Goal: Information Seeking & Learning: Understand process/instructions

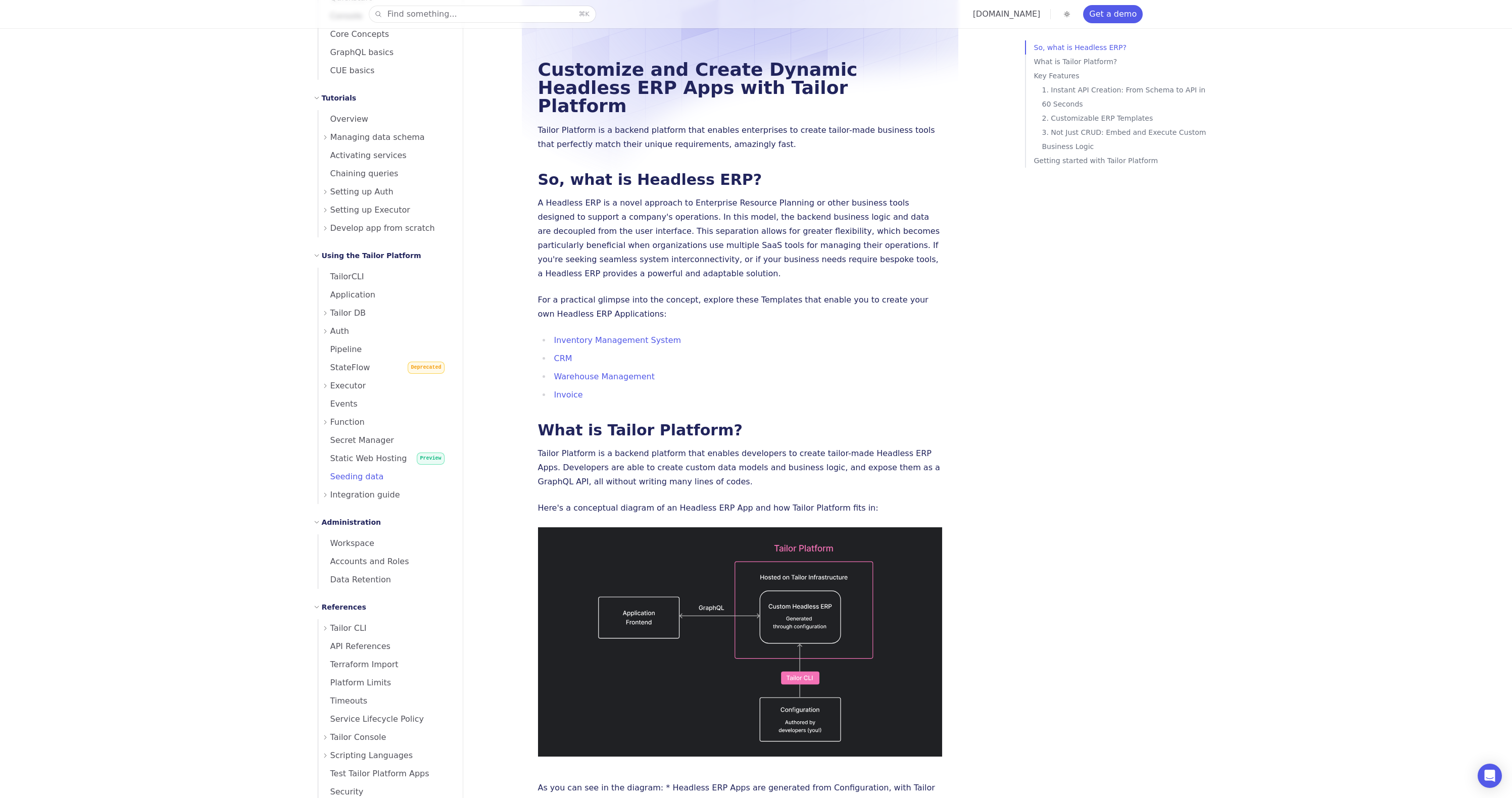
scroll to position [131, 0]
click at [377, 466] on span "Static Web Hosting" at bounding box center [362, 465] width 89 height 10
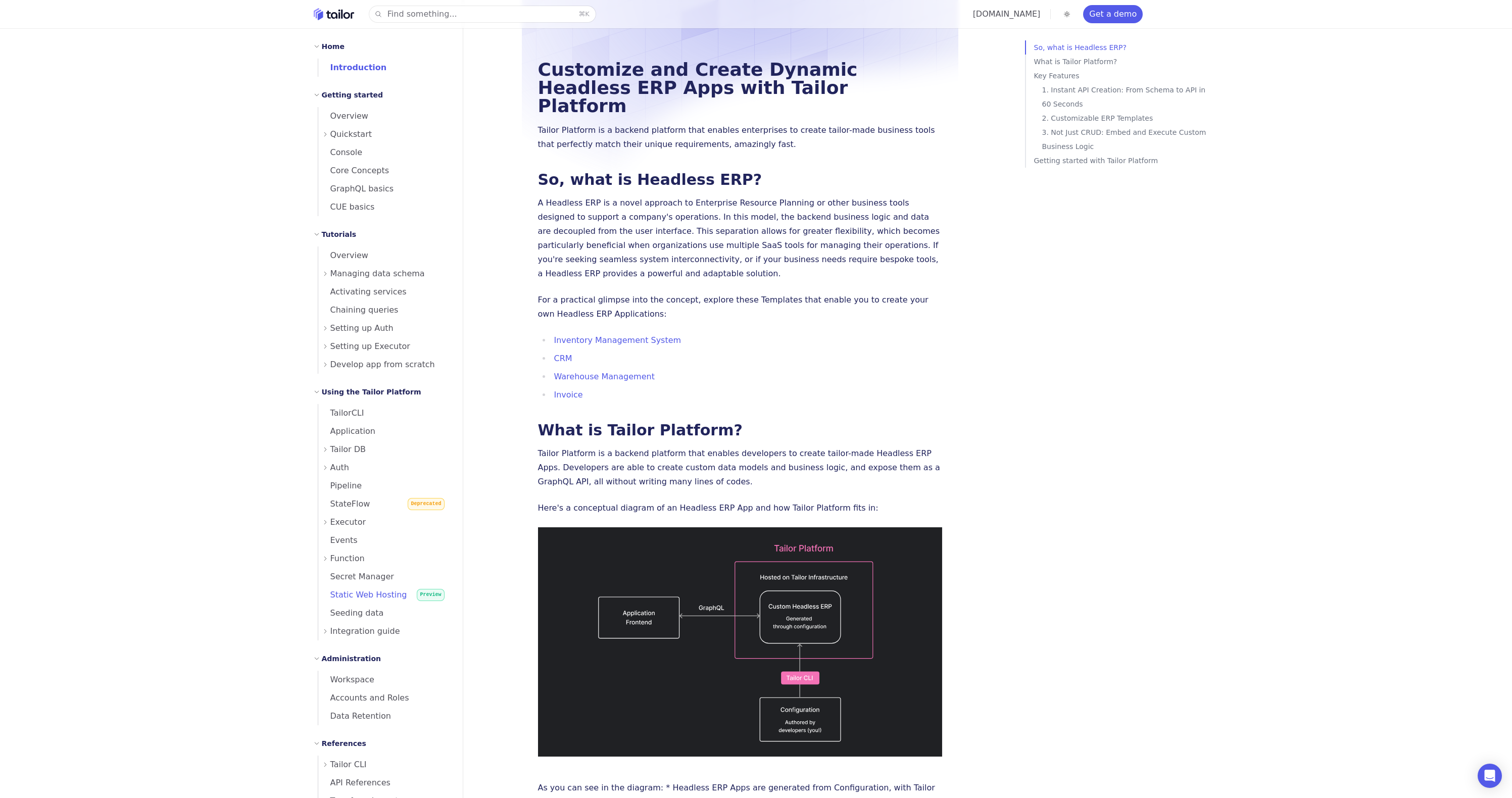
click at [368, 599] on span "Static Web Hosting" at bounding box center [362, 594] width 89 height 10
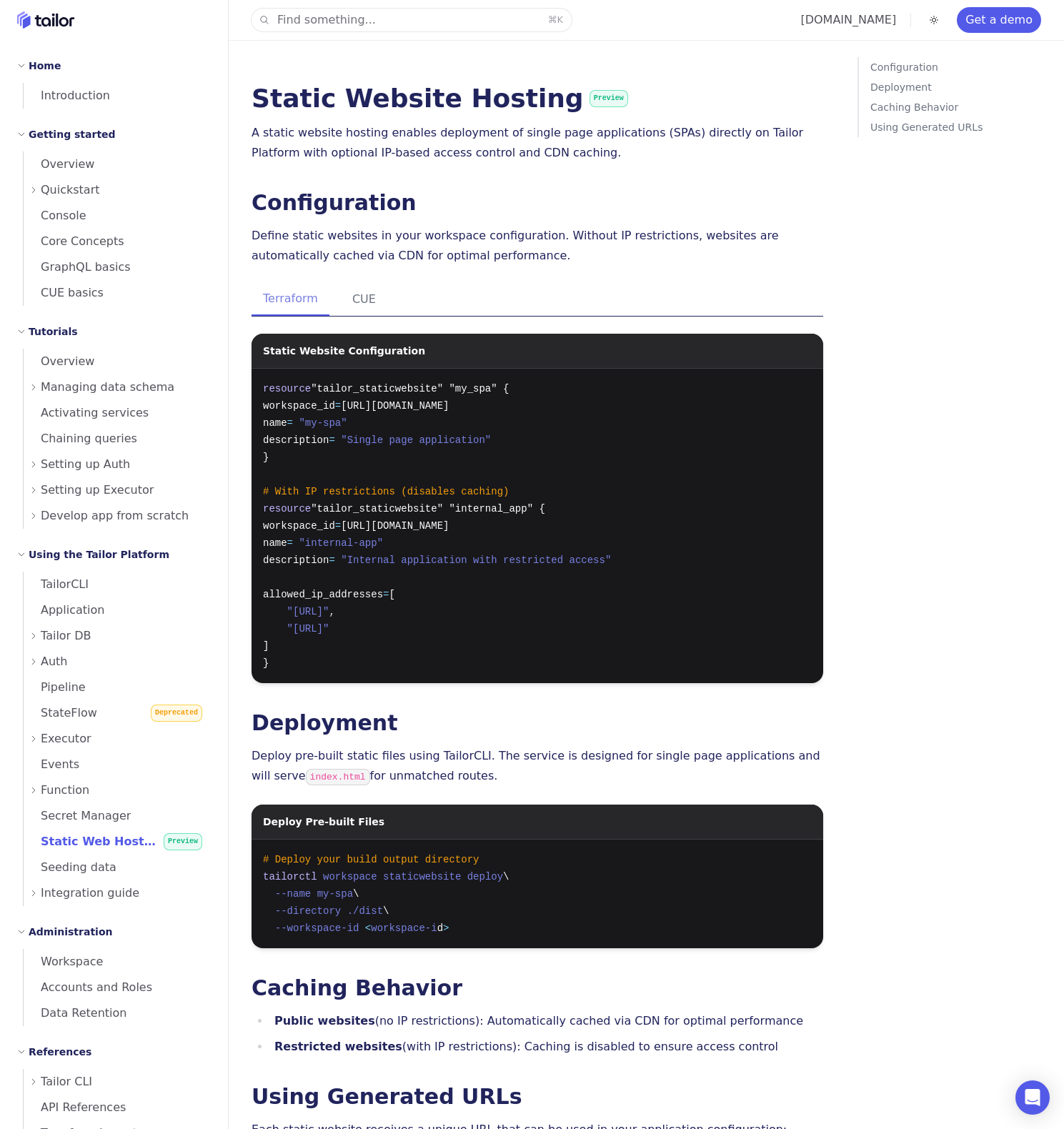
click at [868, 485] on div "Configuration Deployment Caching Behavior Using Generated URLs" at bounding box center [957, 621] width 201 height 1129
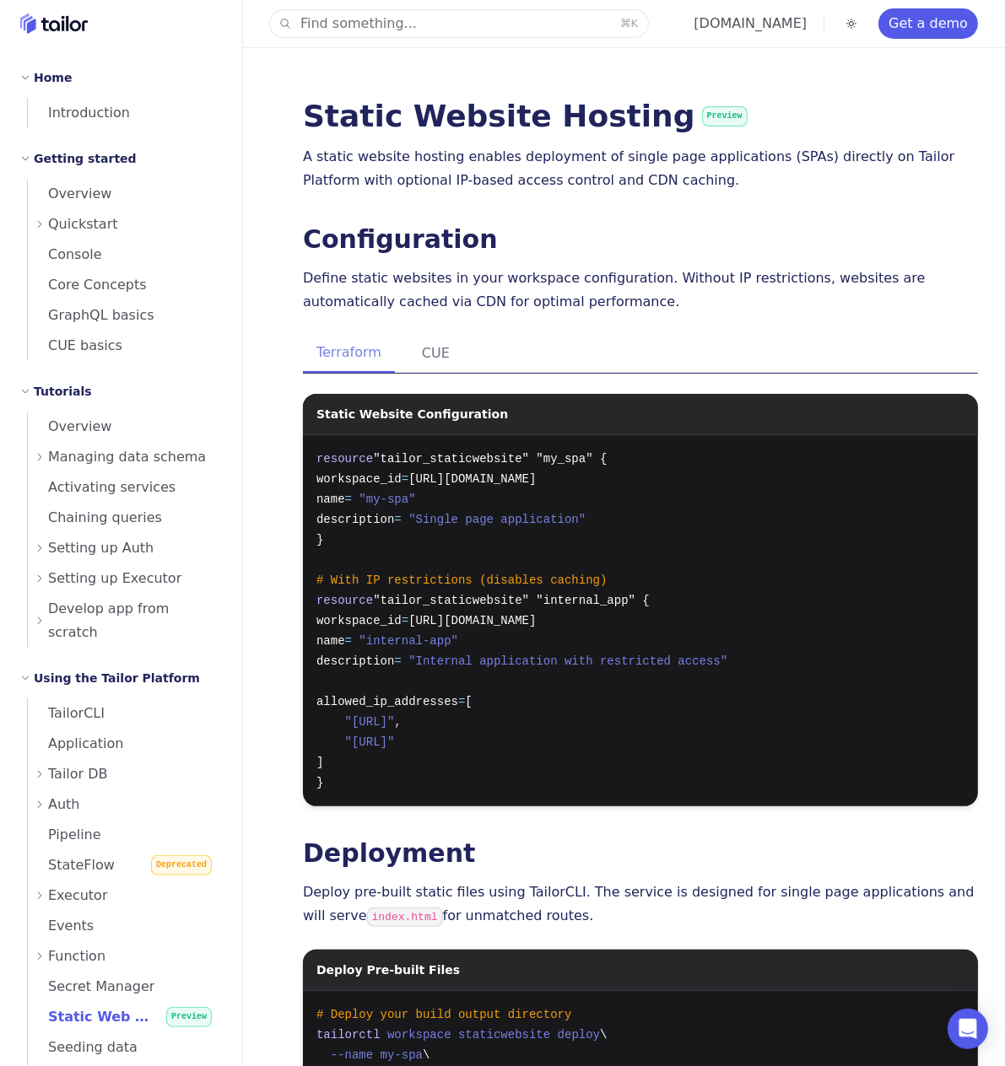
click at [768, 303] on p "Define static websites in your workspace configuration. Without IP restrictions…" at bounding box center [640, 290] width 675 height 47
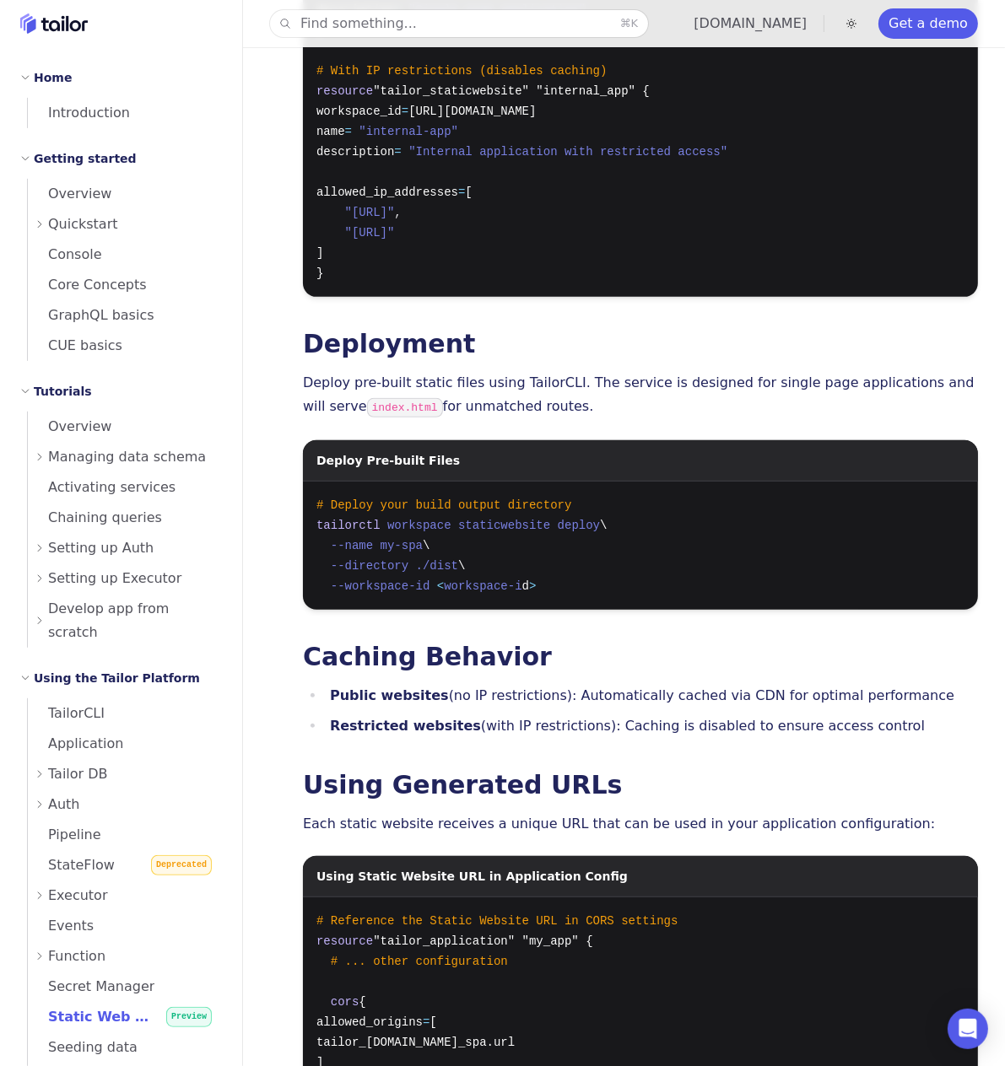
scroll to position [585, 0]
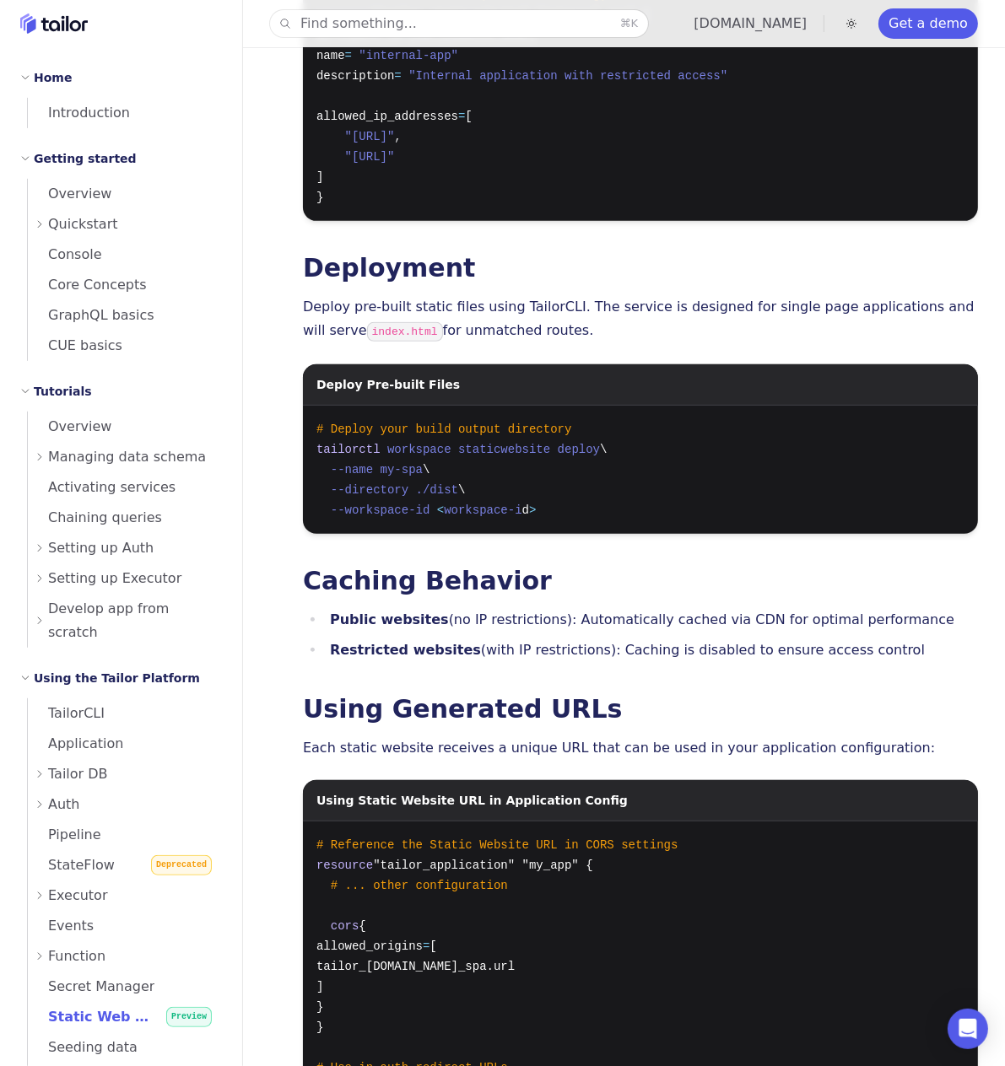
click at [609, 682] on div "Static Website Hosting Preview A static website hosting enables deployment of s…" at bounding box center [640, 374] width 675 height 1717
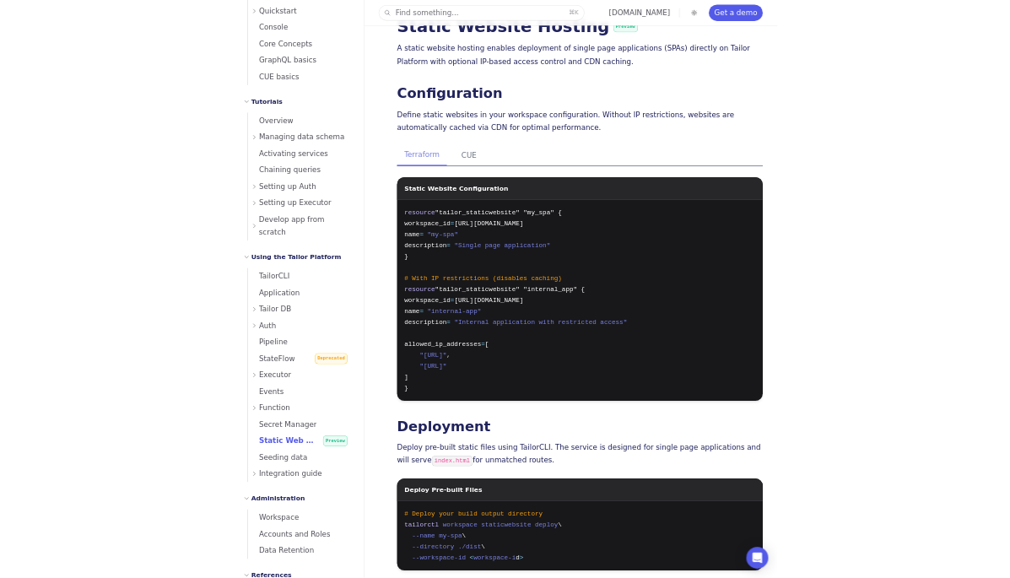
scroll to position [220, 0]
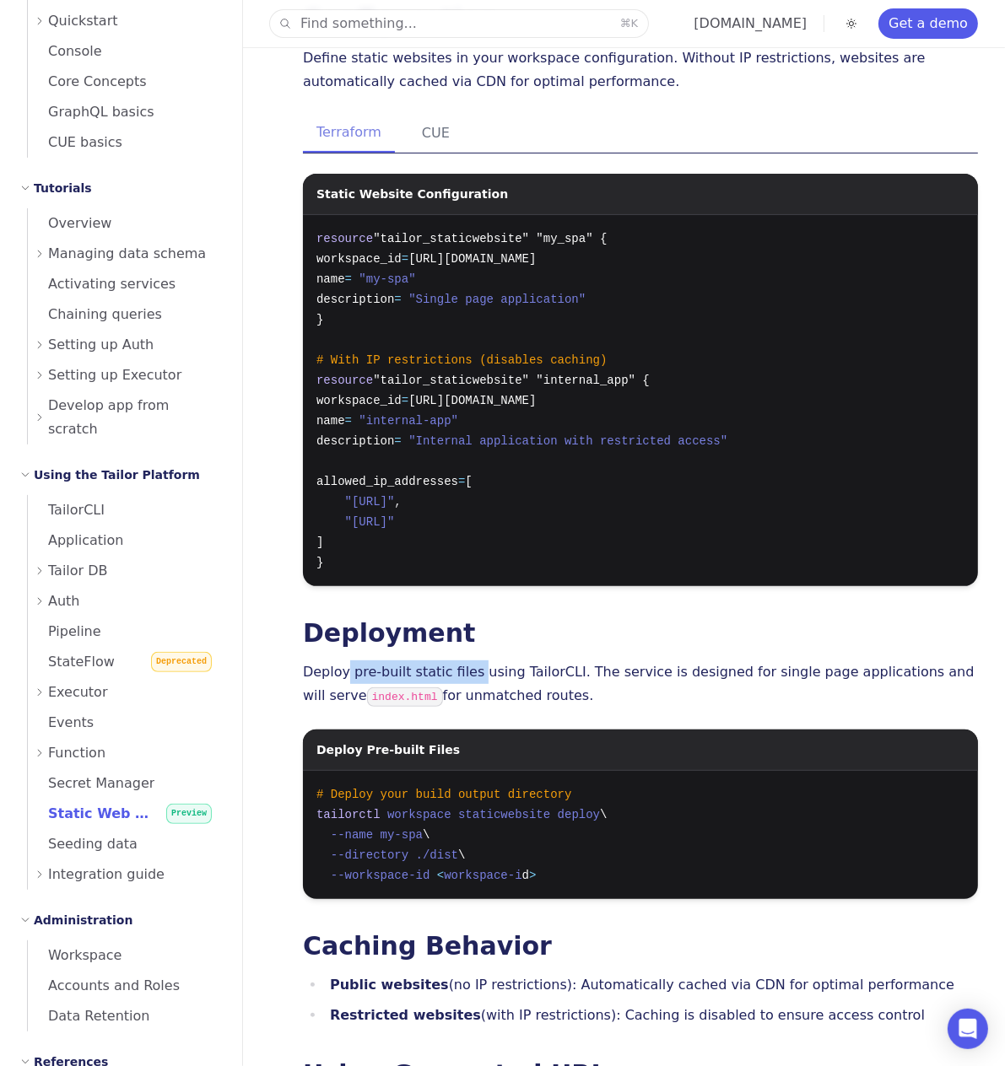
drag, startPoint x: 345, startPoint y: 673, endPoint x: 472, endPoint y: 682, distance: 127.7
click at [472, 682] on p "Deploy pre-built static files using TailorCLI. The service is designed for sing…" at bounding box center [640, 685] width 675 height 49
click at [638, 704] on p "Deploy pre-built static files using TailorCLI. The service is designed for sing…" at bounding box center [640, 685] width 675 height 49
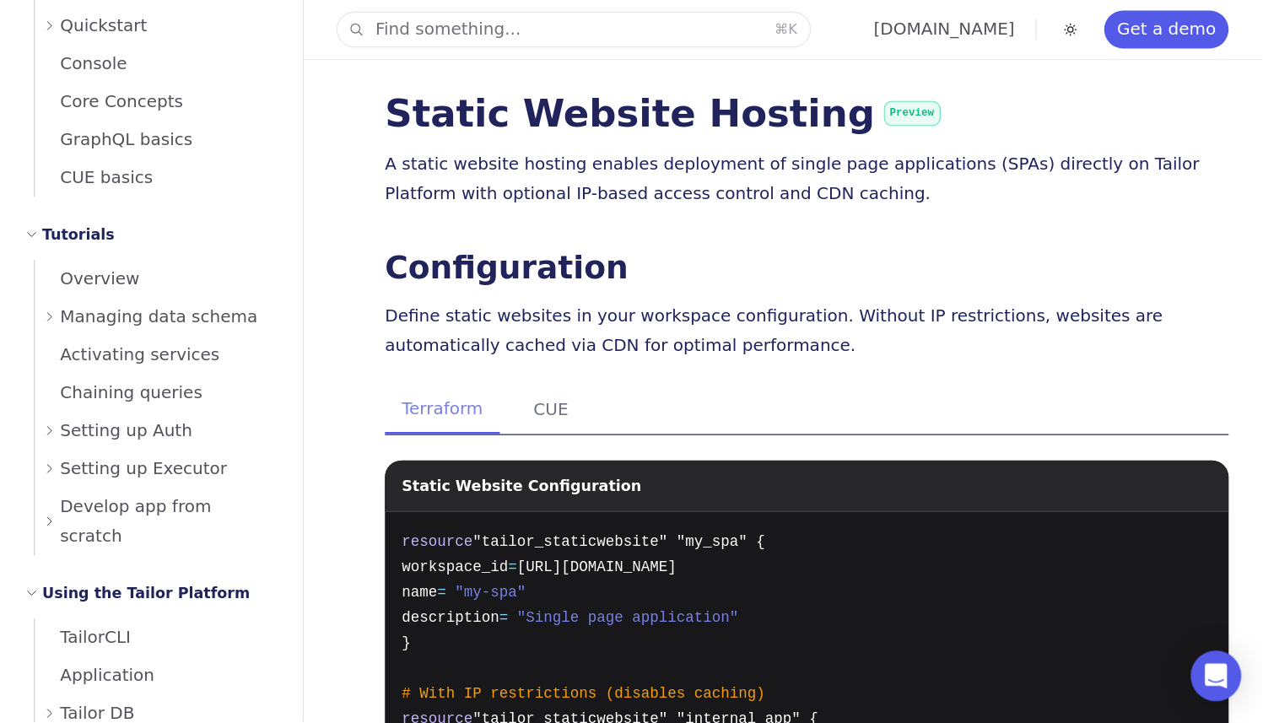
scroll to position [203, 0]
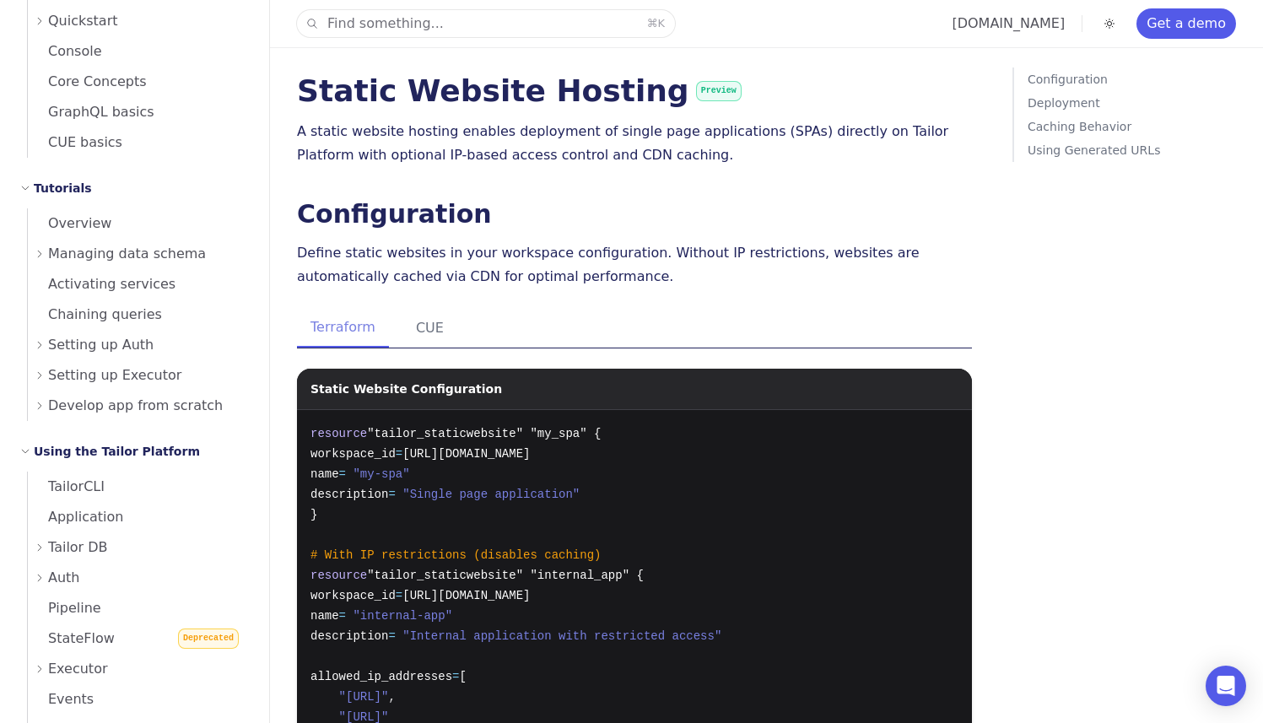
click at [907, 210] on h2 "Configuration" at bounding box center [634, 214] width 675 height 27
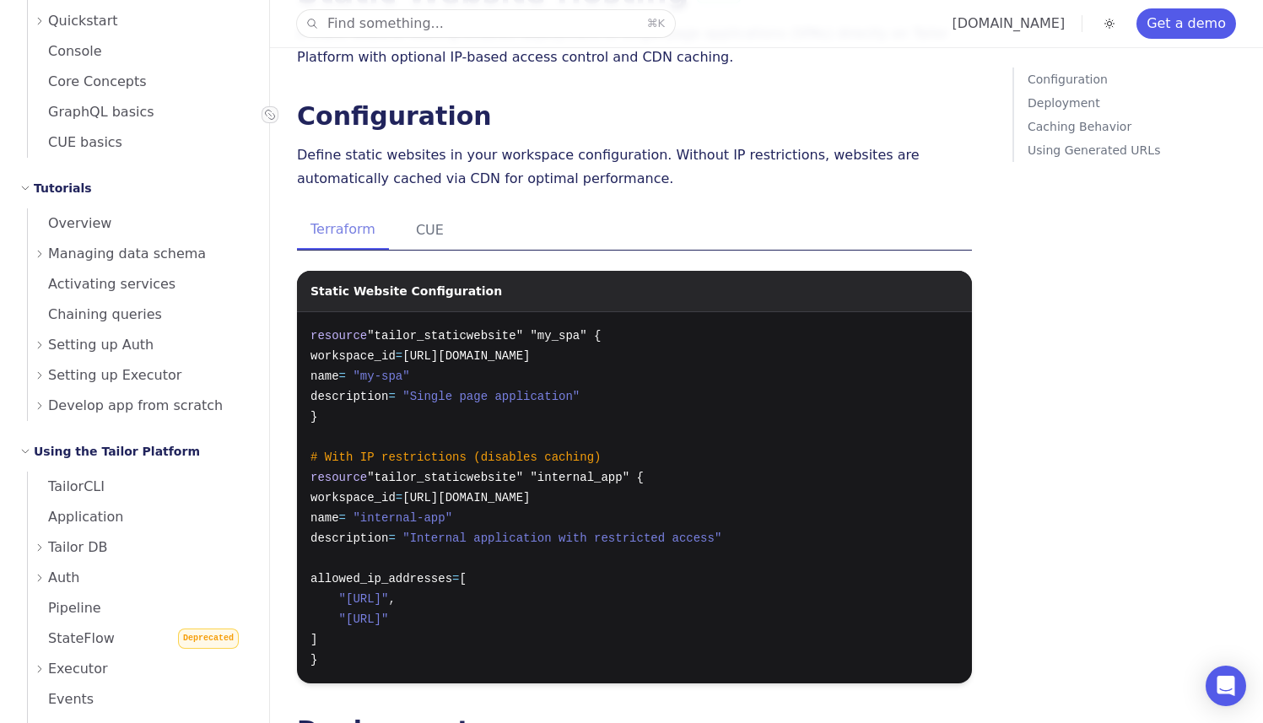
scroll to position [134, 0]
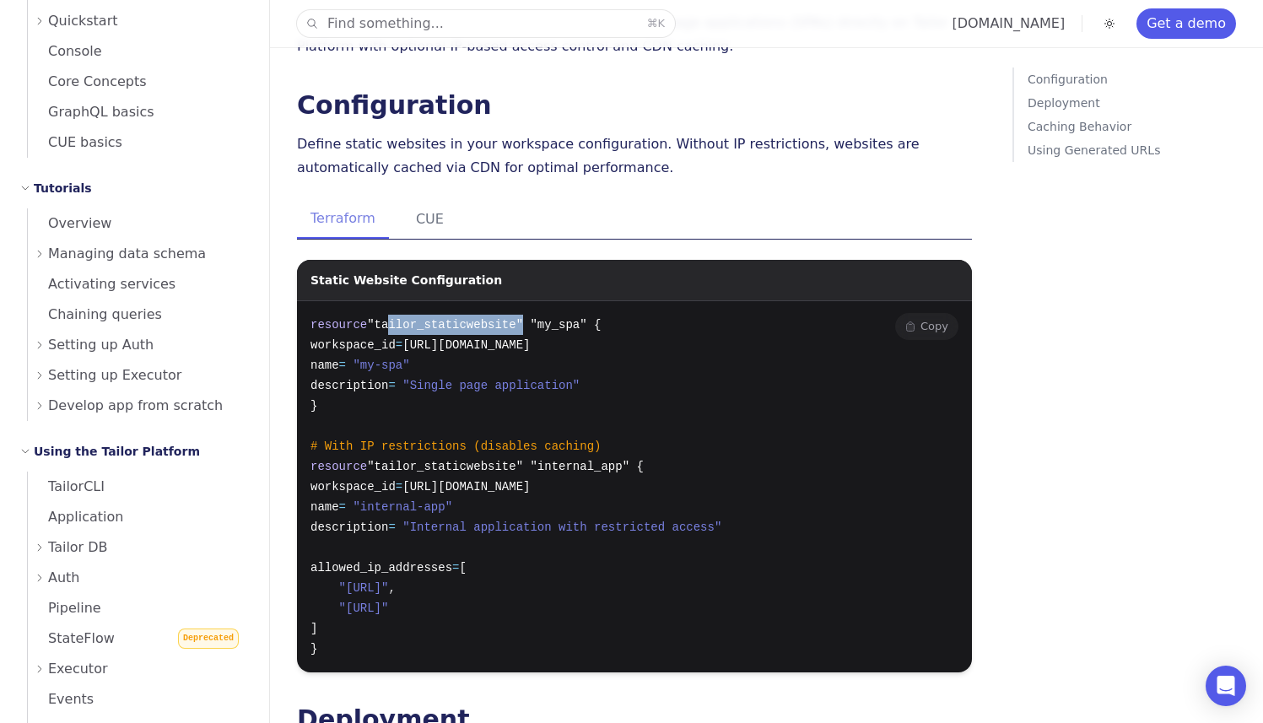
drag, startPoint x: 386, startPoint y: 326, endPoint x: 526, endPoint y: 326, distance: 140.9
click at [526, 326] on span ""tailor_staticwebsite" "my_spa" {" at bounding box center [484, 324] width 234 height 13
click at [391, 346] on span "workspace_id" at bounding box center [352, 344] width 85 height 13
drag, startPoint x: 427, startPoint y: 343, endPoint x: 580, endPoint y: 370, distance: 155.9
click at [580, 370] on pre "resource "tailor_staticwebsite" "my_spa" { workspace_id = [URL][DOMAIN_NAME] na…" at bounding box center [634, 486] width 675 height 371
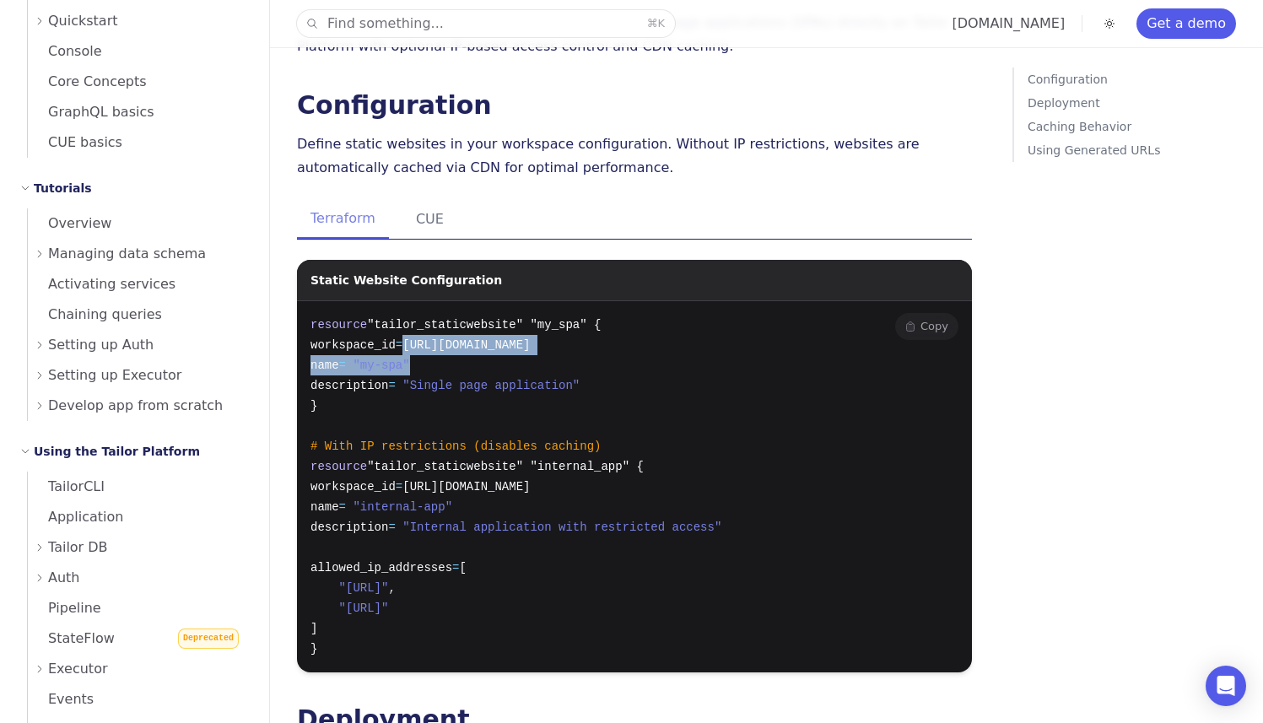
click at [665, 365] on pre "resource "tailor_staticwebsite" "my_spa" { workspace_id = [URL][DOMAIN_NAME] na…" at bounding box center [634, 486] width 675 height 371
click at [416, 217] on button "CUE" at bounding box center [429, 219] width 55 height 39
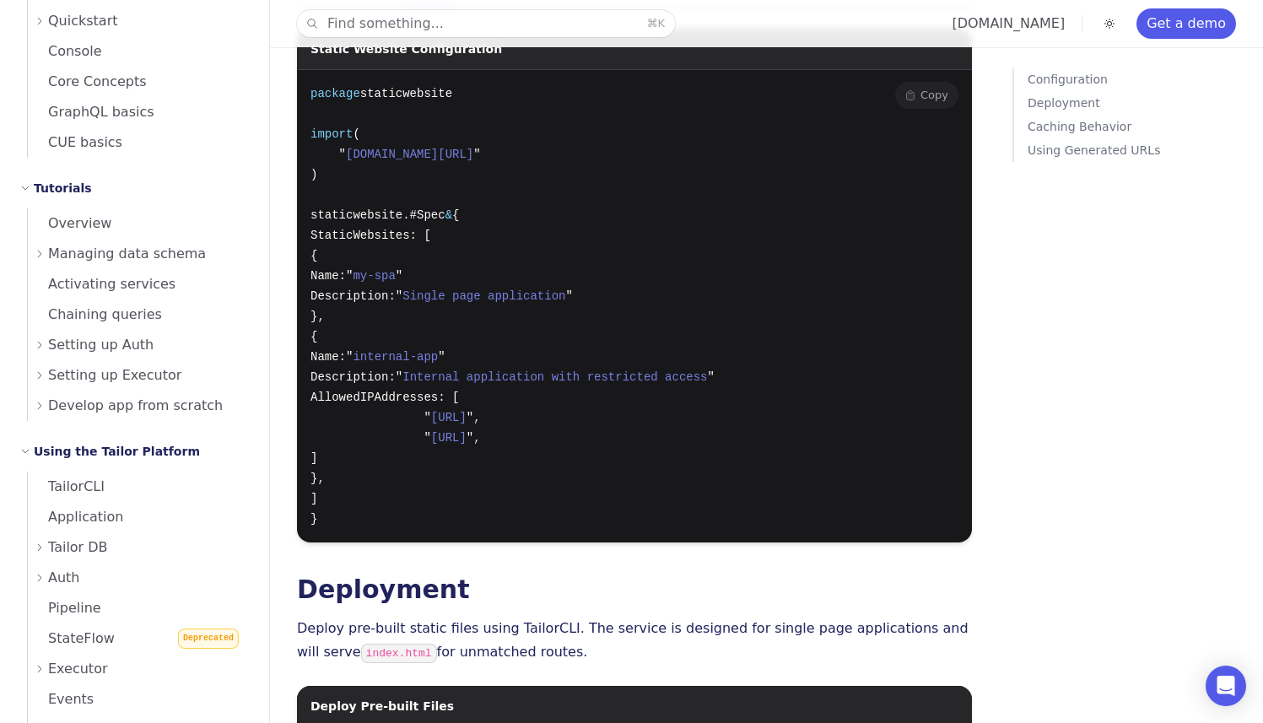
scroll to position [57, 0]
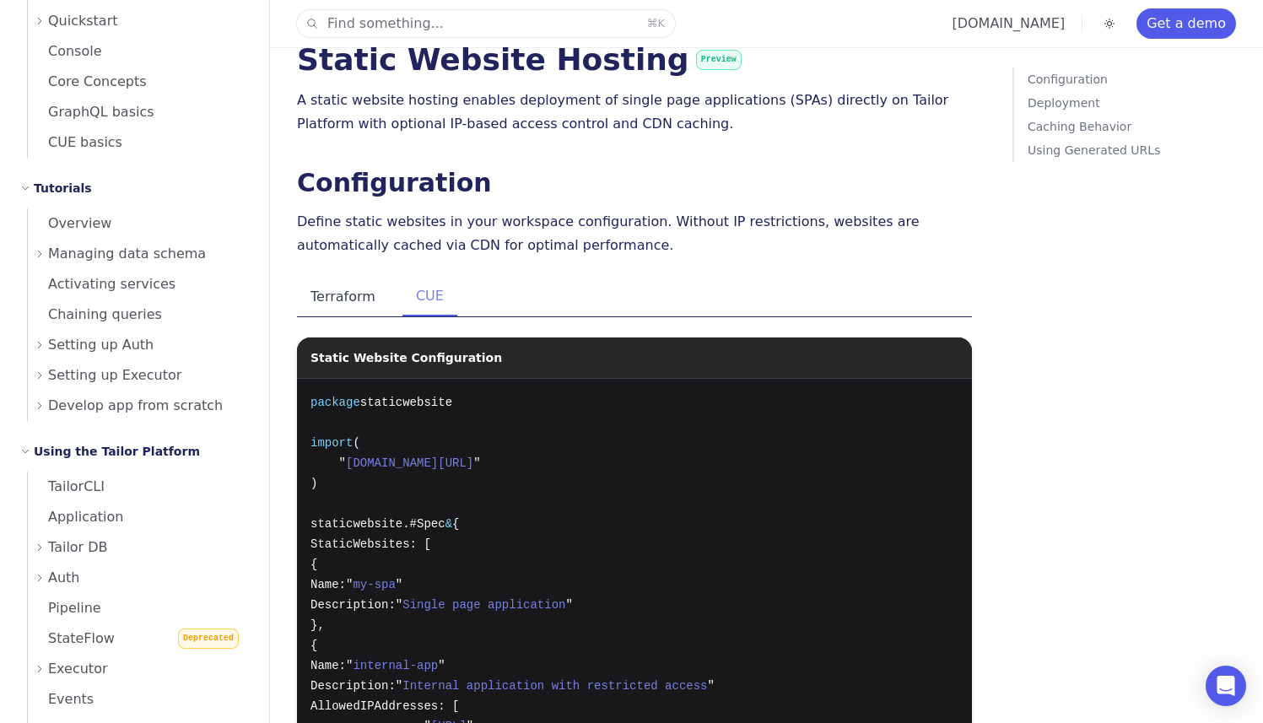
click at [356, 295] on button "Terraform" at bounding box center [343, 297] width 92 height 39
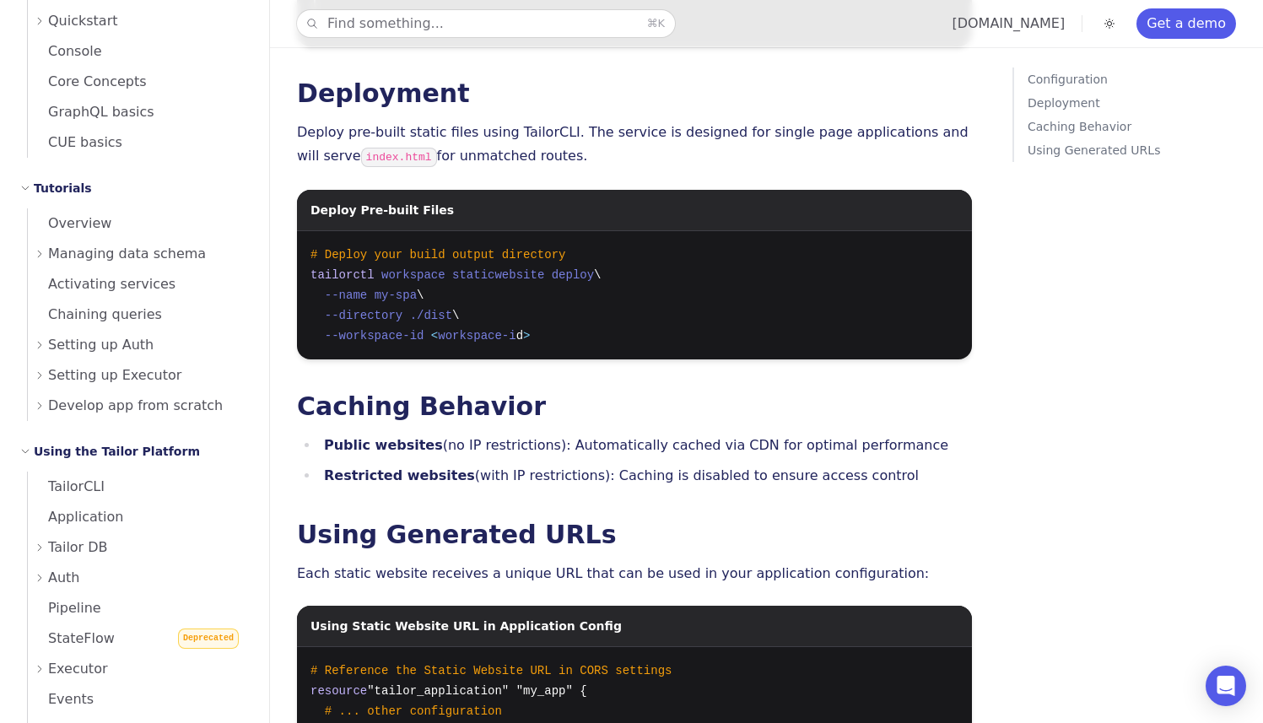
scroll to position [749, 0]
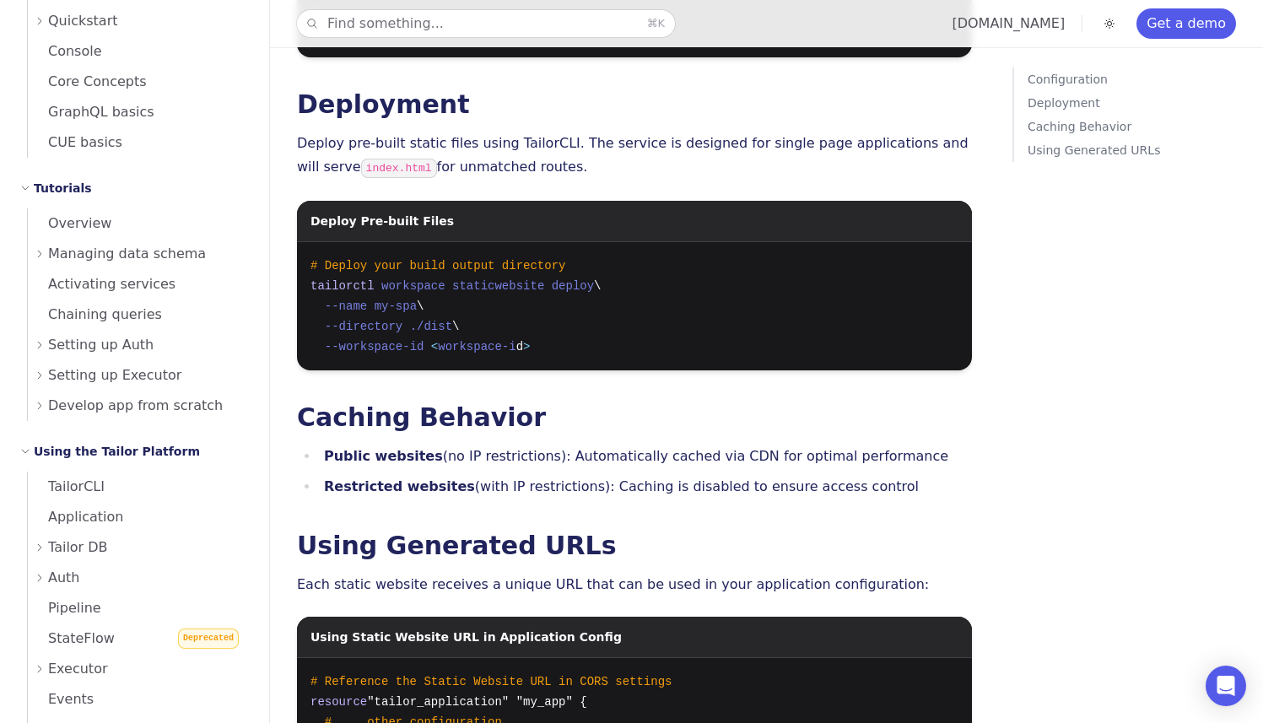
drag, startPoint x: 520, startPoint y: 167, endPoint x: 399, endPoint y: 164, distance: 120.7
click at [399, 164] on p "Deploy pre-built static files using TailorCLI. The service is designed for sing…" at bounding box center [634, 156] width 675 height 49
click at [566, 163] on p "Deploy pre-built static files using TailorCLI. The service is designed for sing…" at bounding box center [634, 156] width 675 height 49
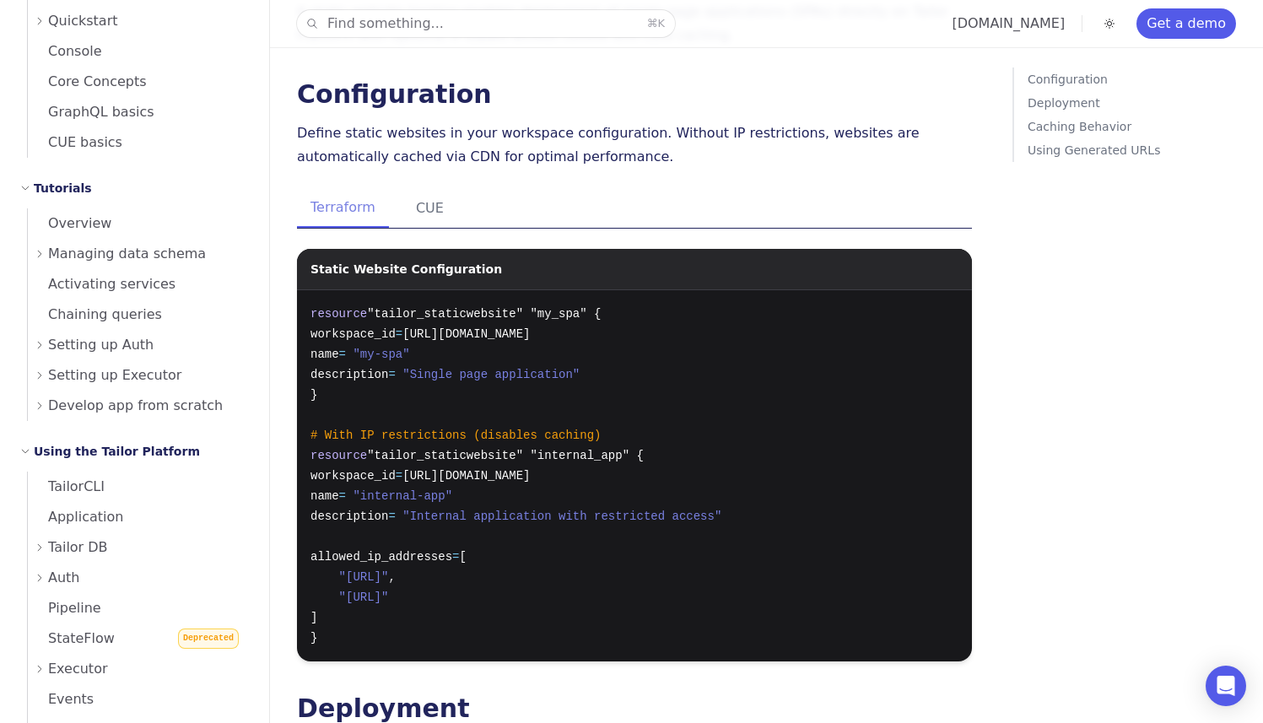
scroll to position [156, 0]
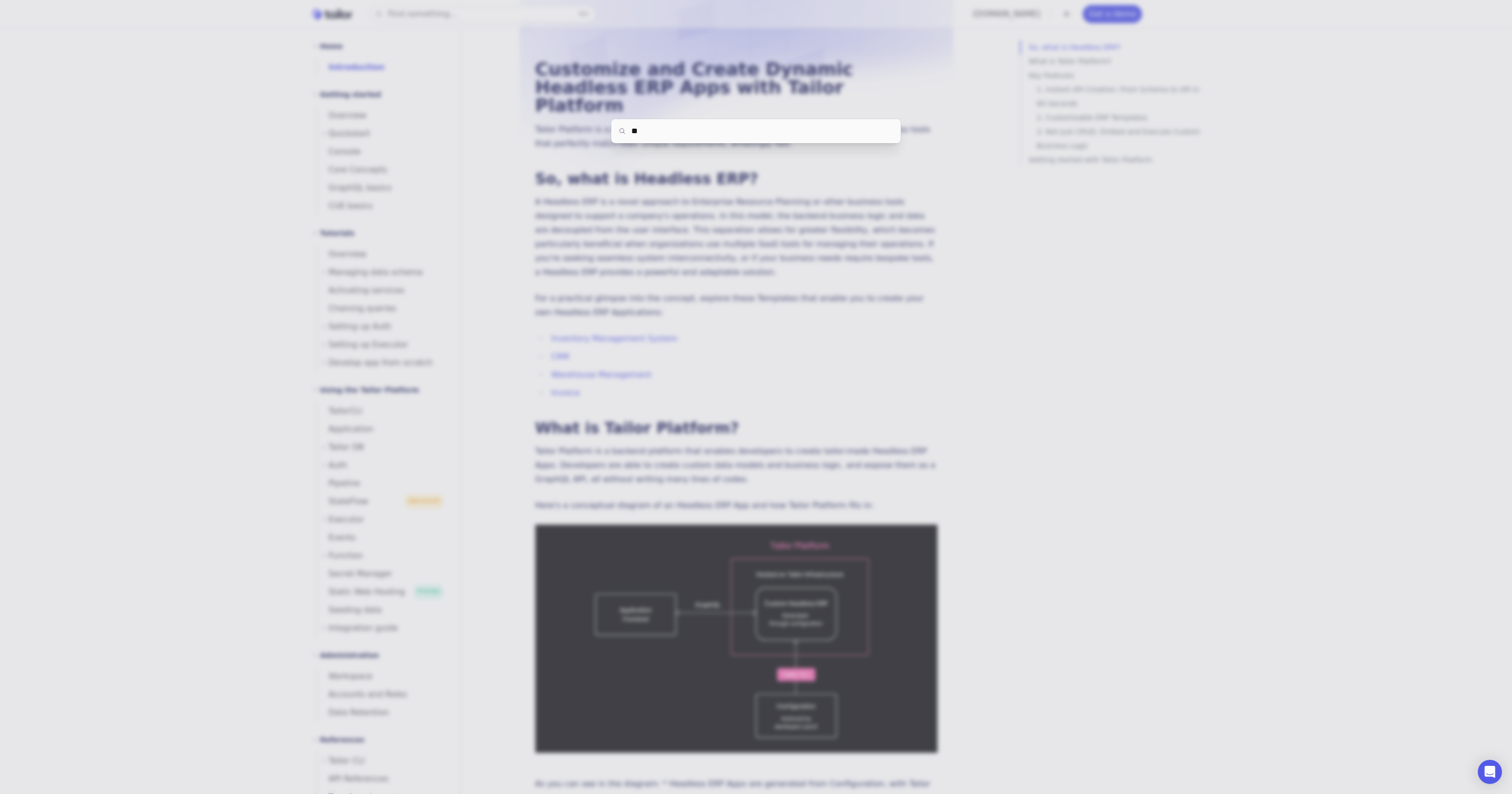
type input "*"
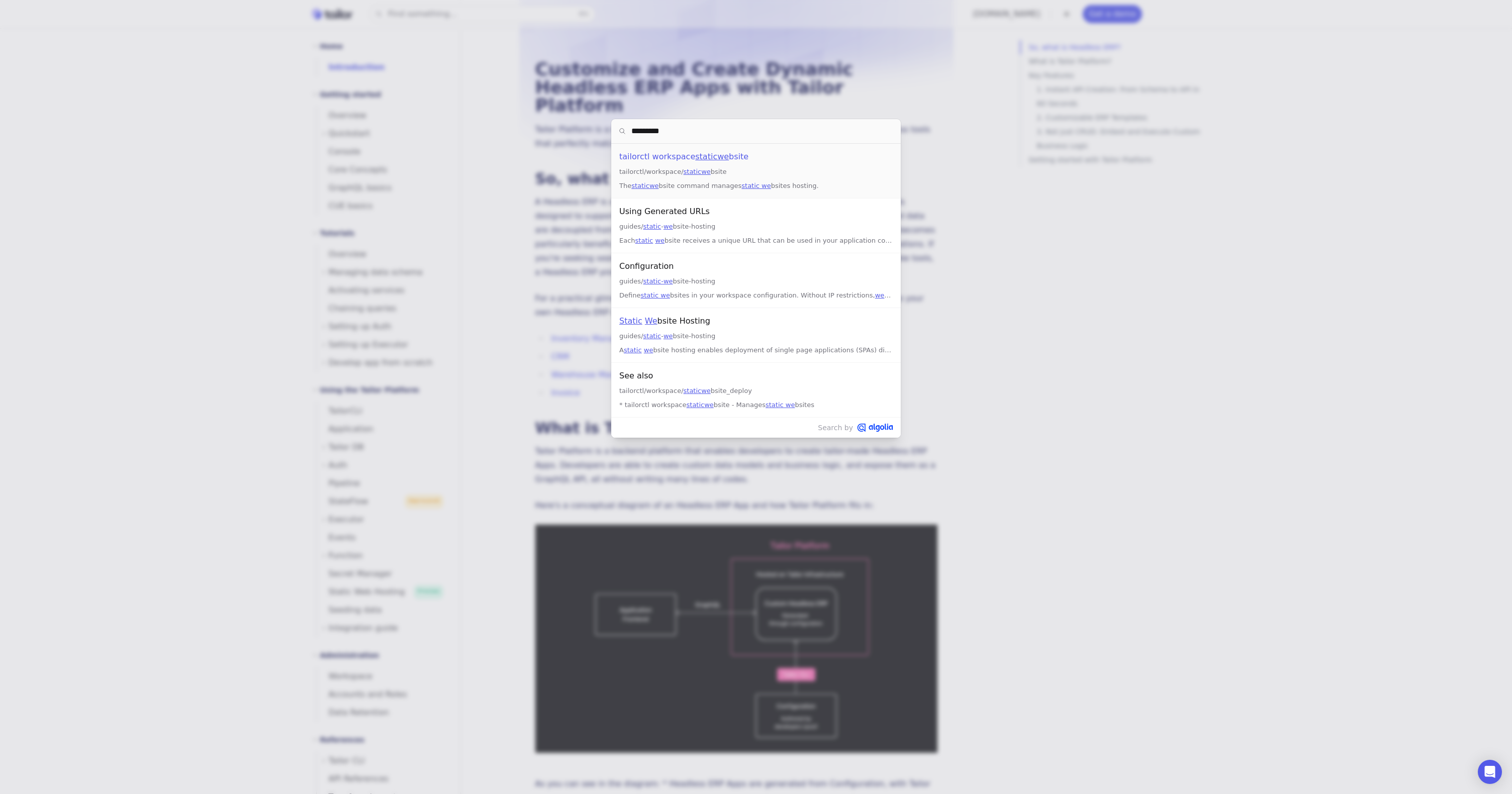
type input "**********"
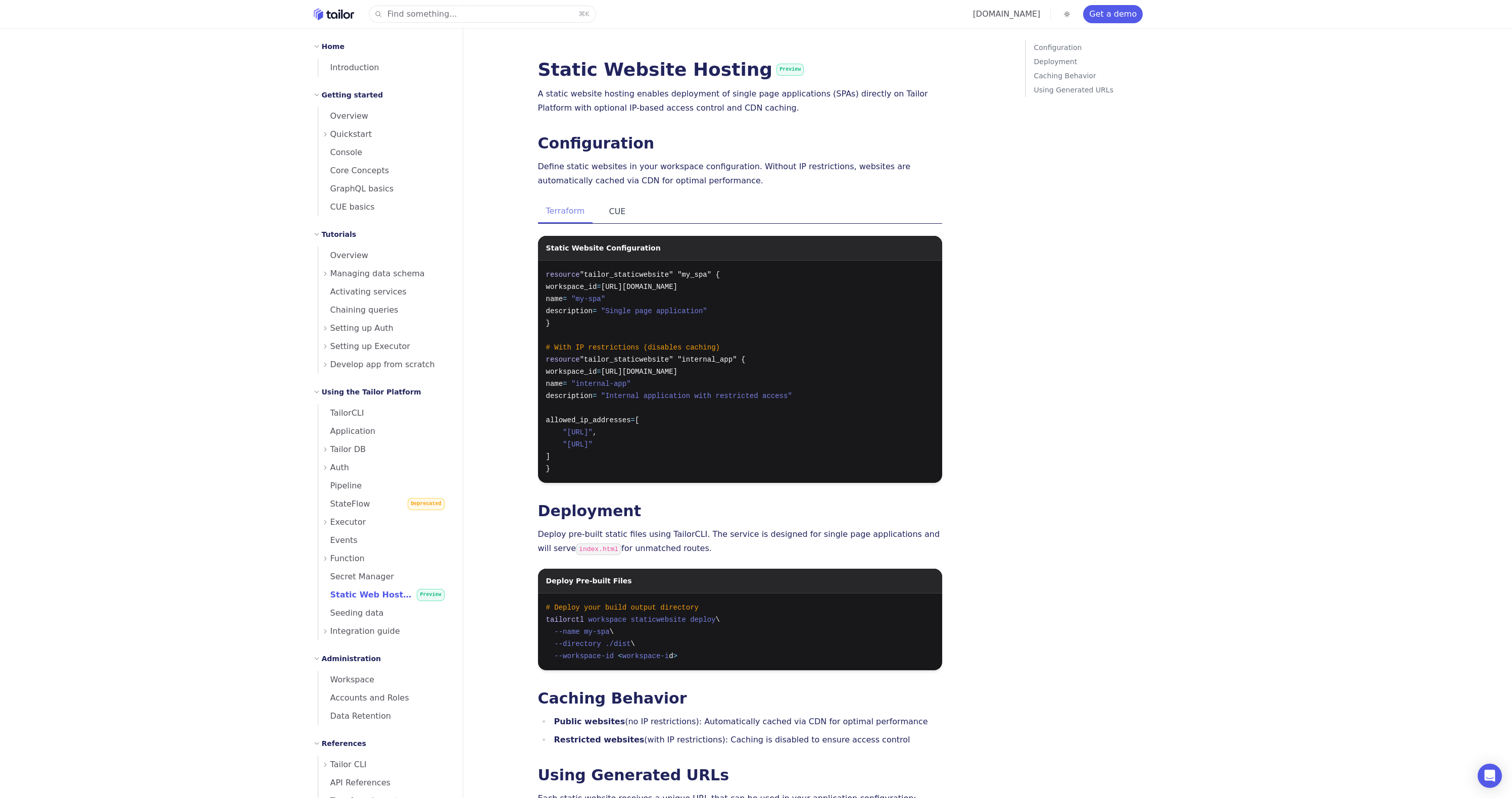
click at [616, 210] on button "CUE" at bounding box center [617, 211] width 33 height 23
